Goal: Information Seeking & Learning: Find specific fact

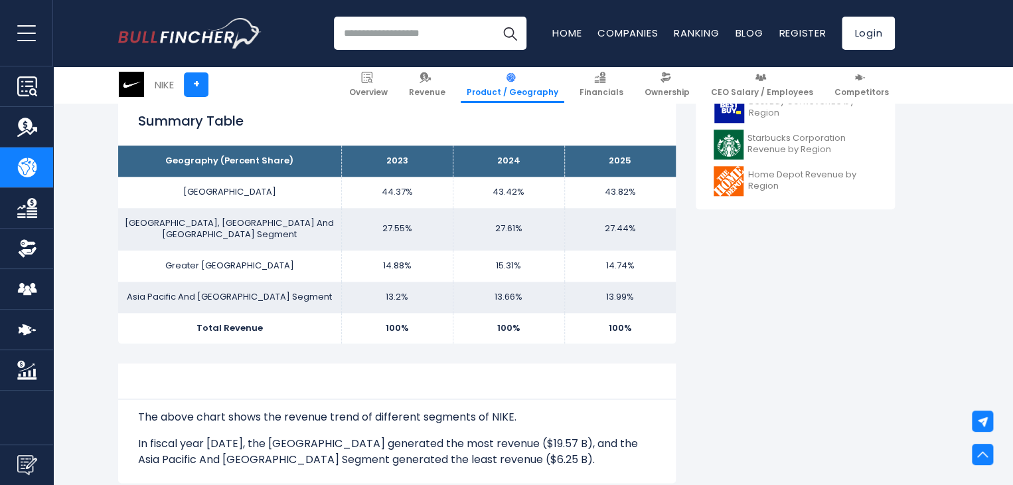
scroll to position [531, 0]
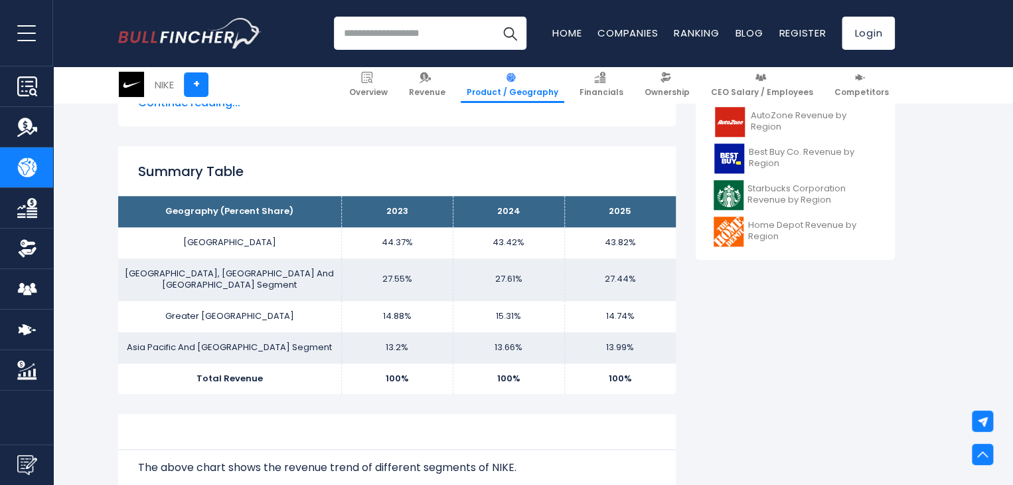
click at [589, 195] on div "Summary Table Geography (Percent Share) 2023 2024 2025 [GEOGRAPHIC_DATA] 44.37%…" at bounding box center [397, 270] width 558 height 248
click at [174, 167] on h2 "Summary Table" at bounding box center [397, 171] width 518 height 20
drag, startPoint x: 133, startPoint y: 202, endPoint x: 677, endPoint y: 373, distance: 570.7
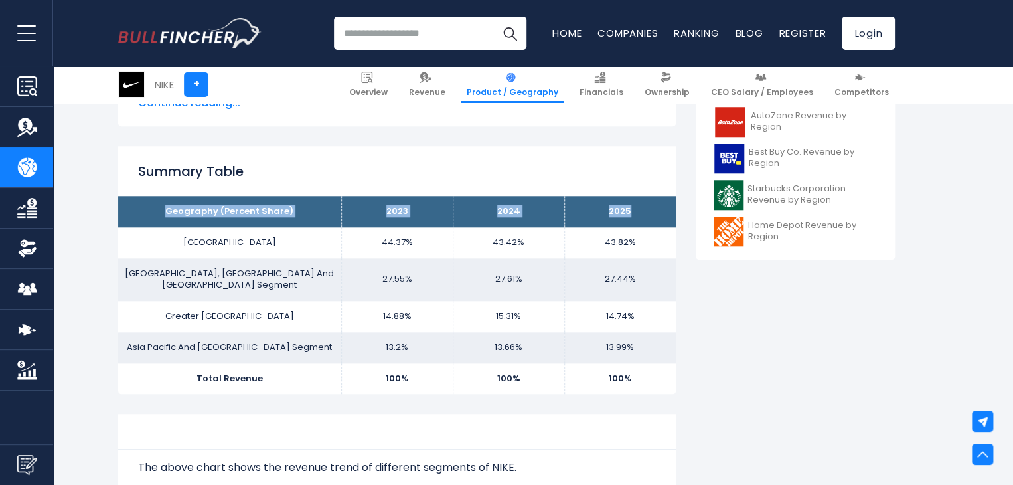
drag, startPoint x: 194, startPoint y: 198, endPoint x: 637, endPoint y: 211, distance: 443.2
click at [637, 211] on tr "Geography (Percent Share) 2023 2024 2025" at bounding box center [397, 211] width 558 height 31
copy tr "Geography (Percent Share) 2023 2024 2025"
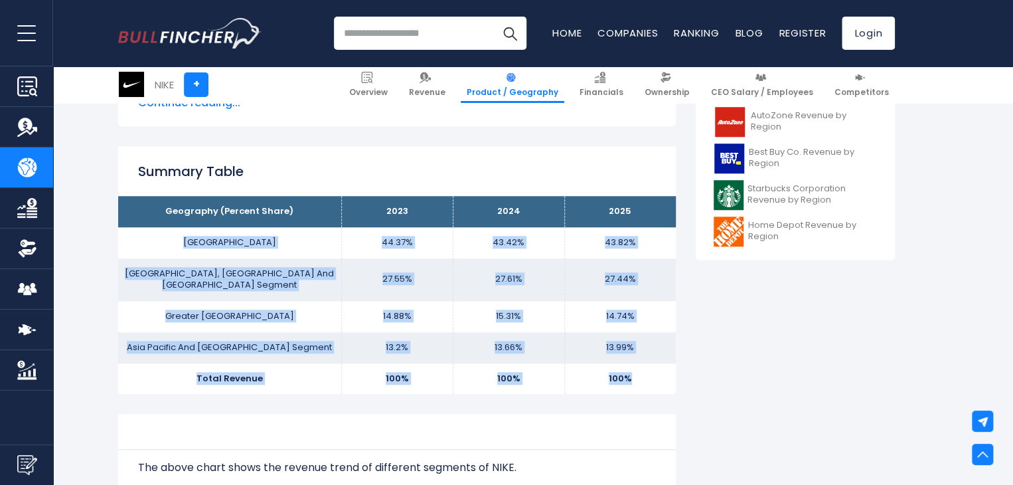
drag, startPoint x: 196, startPoint y: 240, endPoint x: 652, endPoint y: 366, distance: 473.2
click at [652, 366] on tbody "Geography (Percent Share) 2023 2024 2025 [GEOGRAPHIC_DATA] 44.37% 43.42% [GEOGR…" at bounding box center [397, 295] width 558 height 198
copy tbody "[GEOGRAPHIC_DATA] 44.37% 43.42% 43.82% [GEOGRAPHIC_DATA], [GEOGRAPHIC_DATA] [GE…"
click at [332, 237] on td "[GEOGRAPHIC_DATA]" at bounding box center [229, 242] width 223 height 31
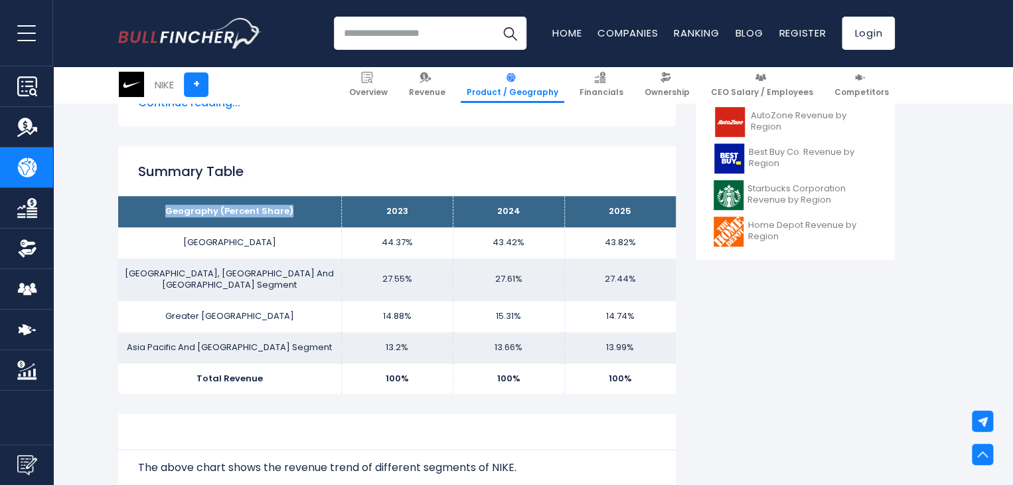
drag, startPoint x: 170, startPoint y: 213, endPoint x: 306, endPoint y: 213, distance: 136.1
click at [306, 213] on th "Geography (Percent Share)" at bounding box center [229, 211] width 223 height 31
copy th "Geography (Percent Share)"
click at [311, 151] on div "Summary Table Geography (Percent Share) 2023 2024 2025 [GEOGRAPHIC_DATA] 44.37%…" at bounding box center [397, 270] width 558 height 248
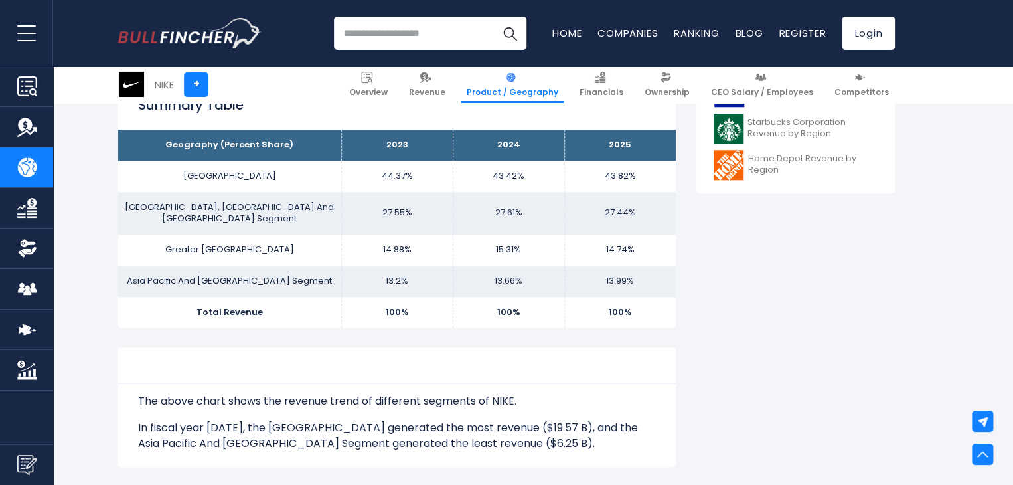
click at [537, 448] on div "NIKE's Regions Revenue Trend The above chart shows the revenue trend of differe…" at bounding box center [397, 407] width 558 height 120
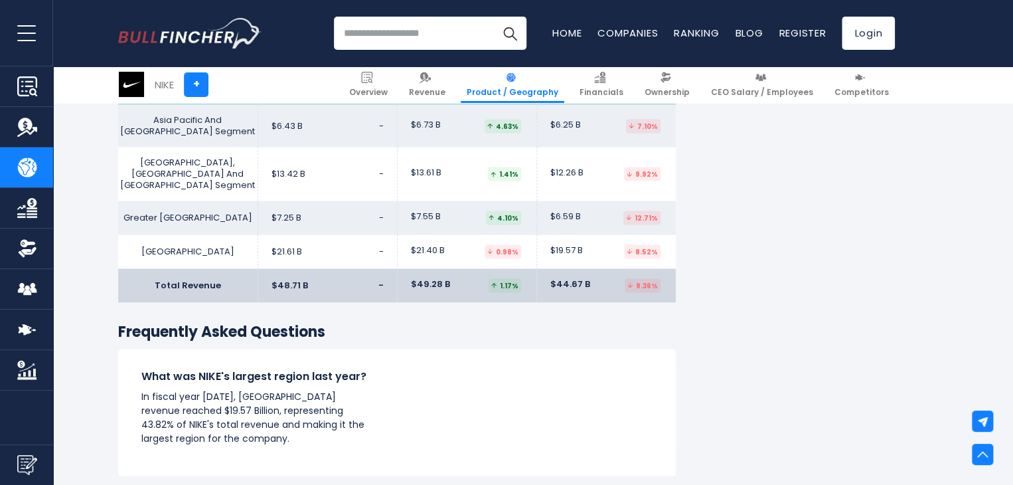
scroll to position [1129, 0]
